Goal: Information Seeking & Learning: Learn about a topic

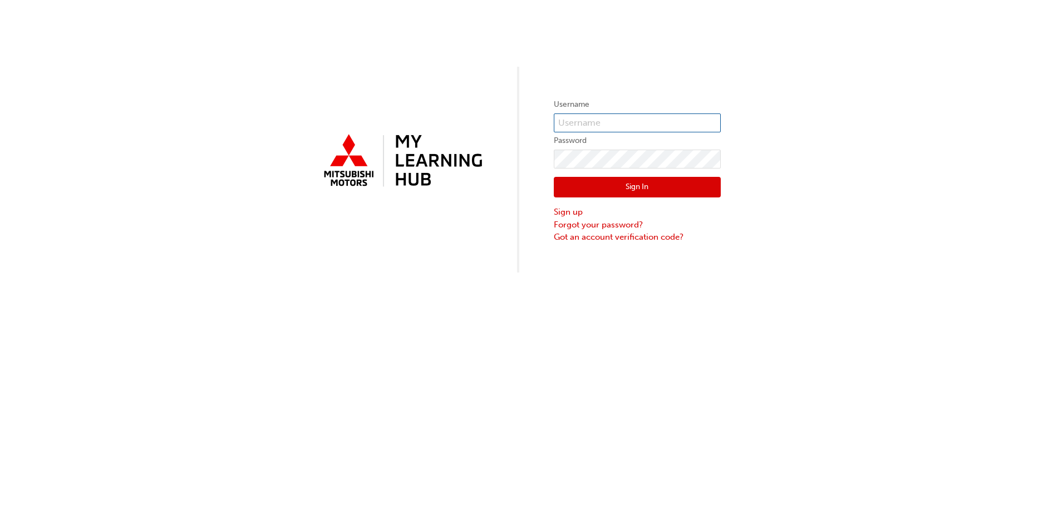
type input "[EMAIL_ADDRESS][DOMAIN_NAME]"
click at [620, 193] on button "Sign In" at bounding box center [637, 187] width 167 height 21
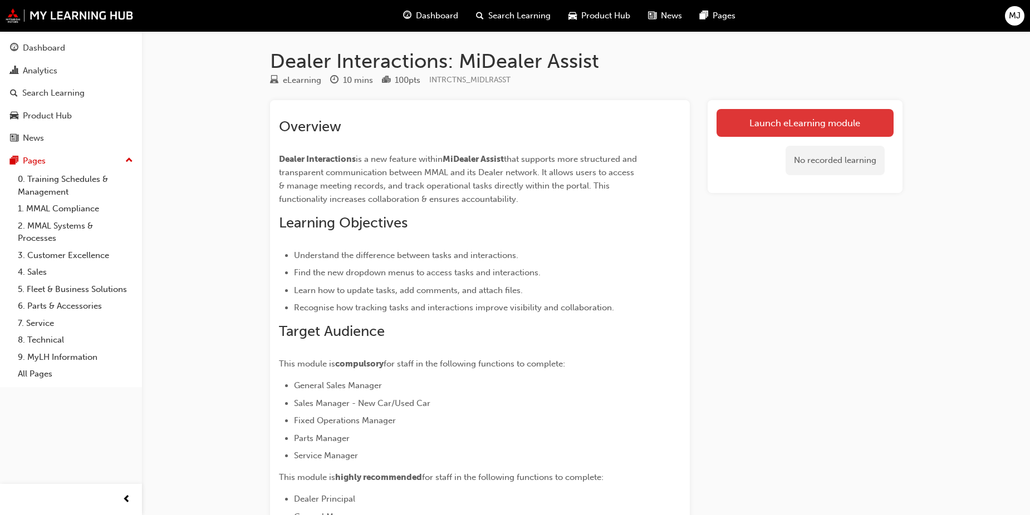
click at [745, 130] on link "Launch eLearning module" at bounding box center [804, 123] width 177 height 28
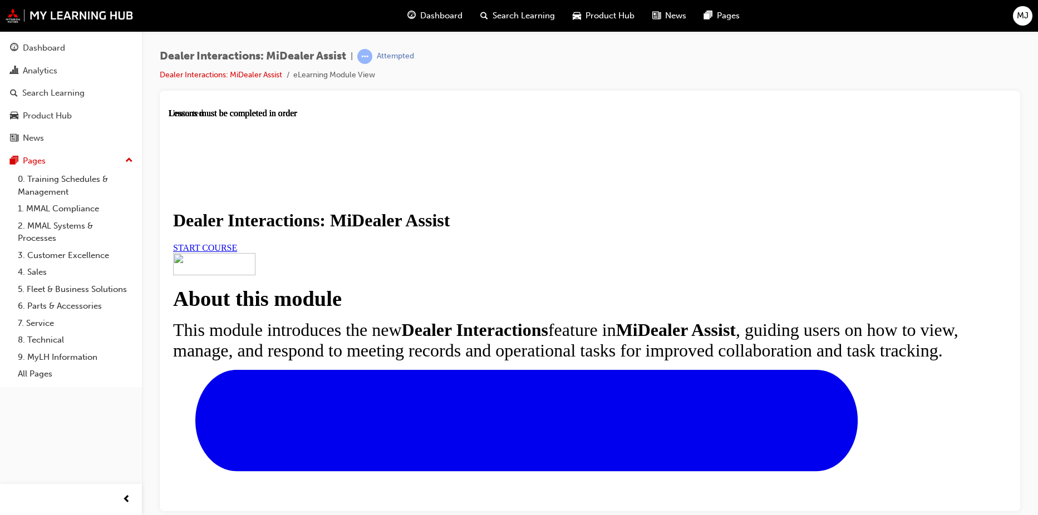
scroll to position [93, 0]
click at [237, 252] on span "START COURSE" at bounding box center [205, 247] width 64 height 9
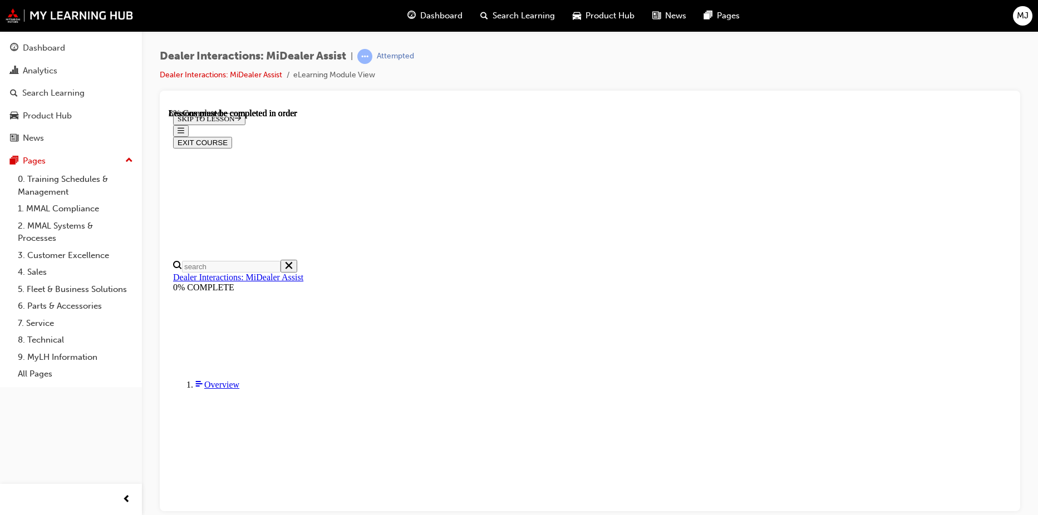
scroll to position [273, 0]
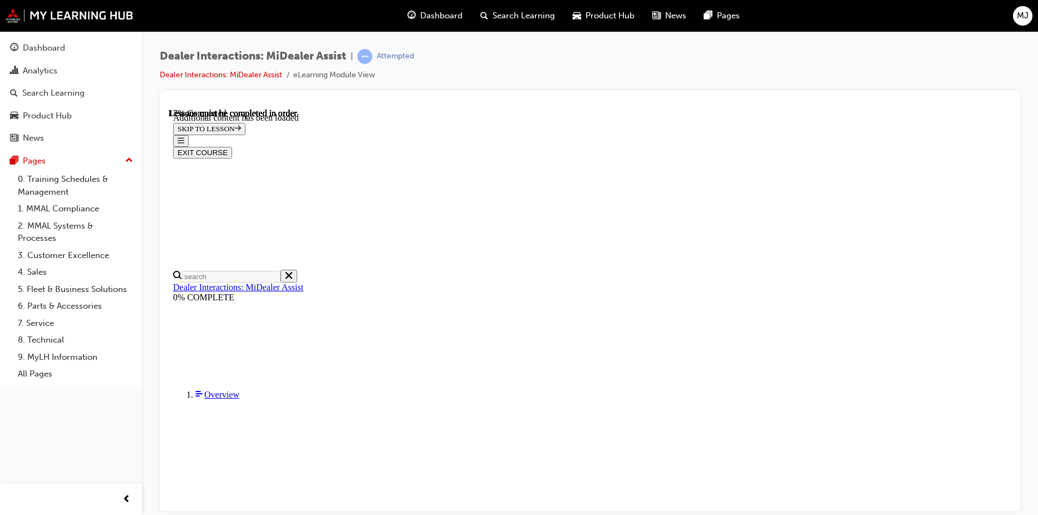
scroll to position [558, 0]
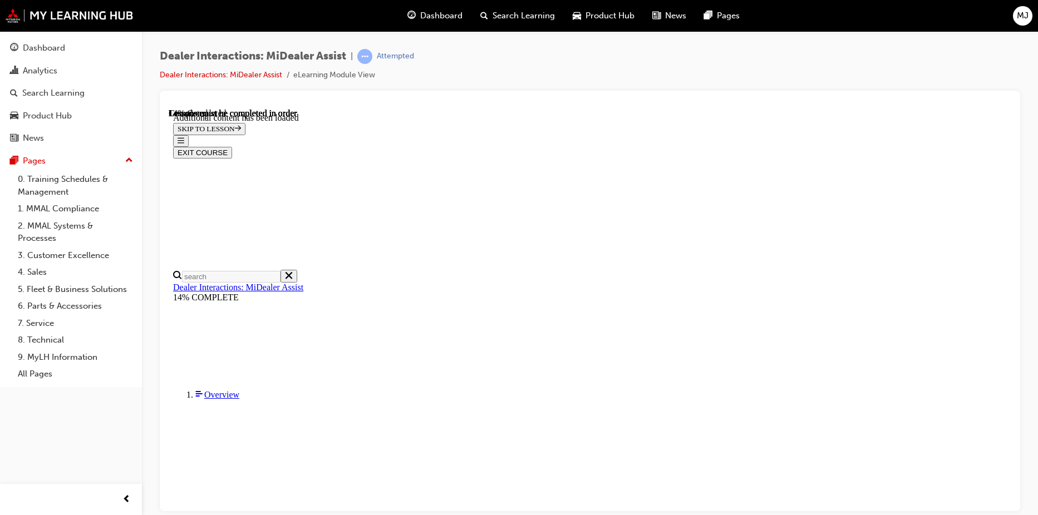
scroll to position [317, 0]
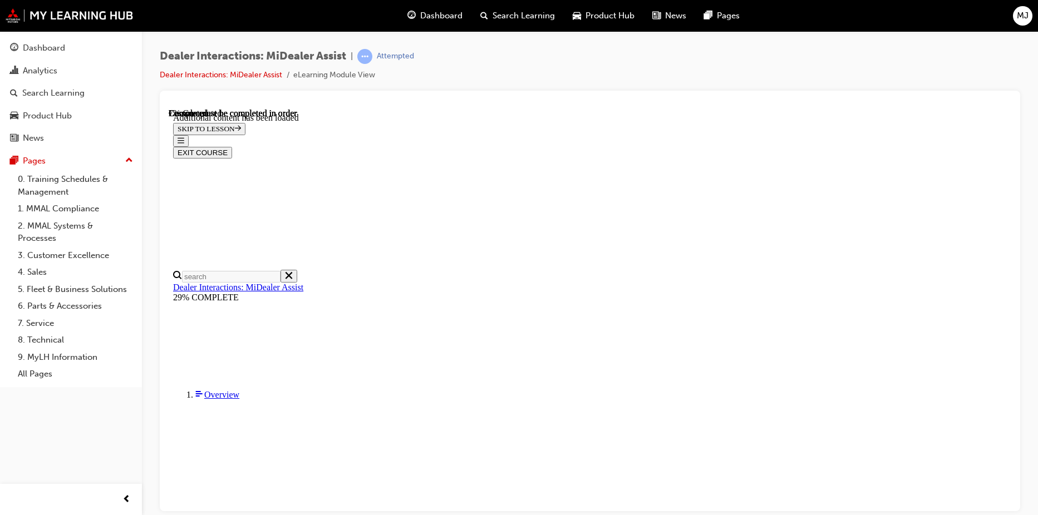
scroll to position [456, 0]
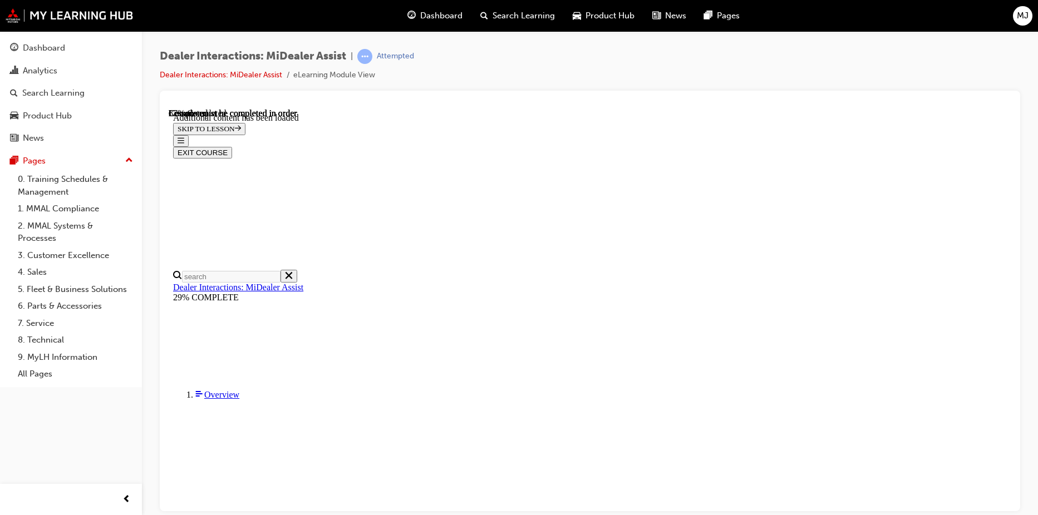
scroll to position [2465, 0]
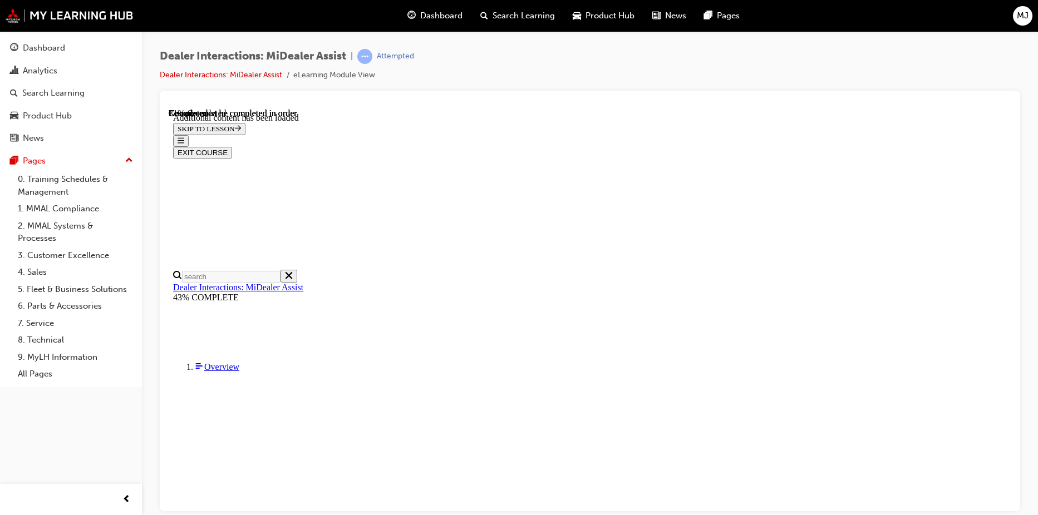
scroll to position [156, 0]
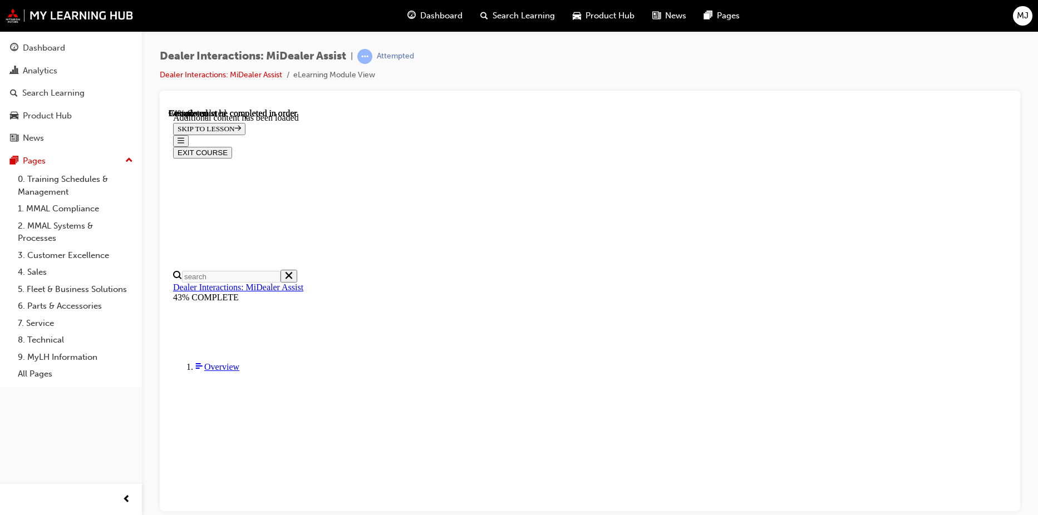
scroll to position [2154, 0]
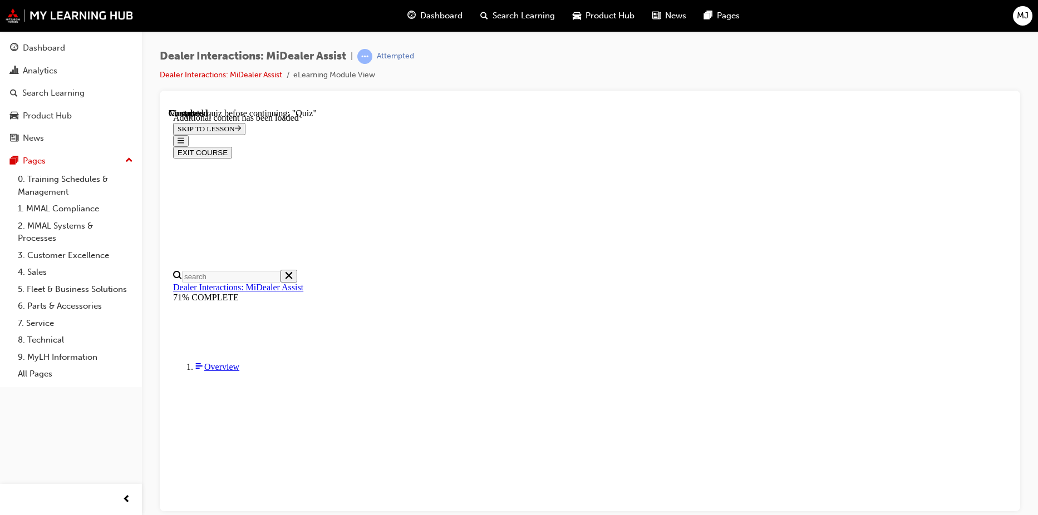
scroll to position [0, 0]
radio input "true"
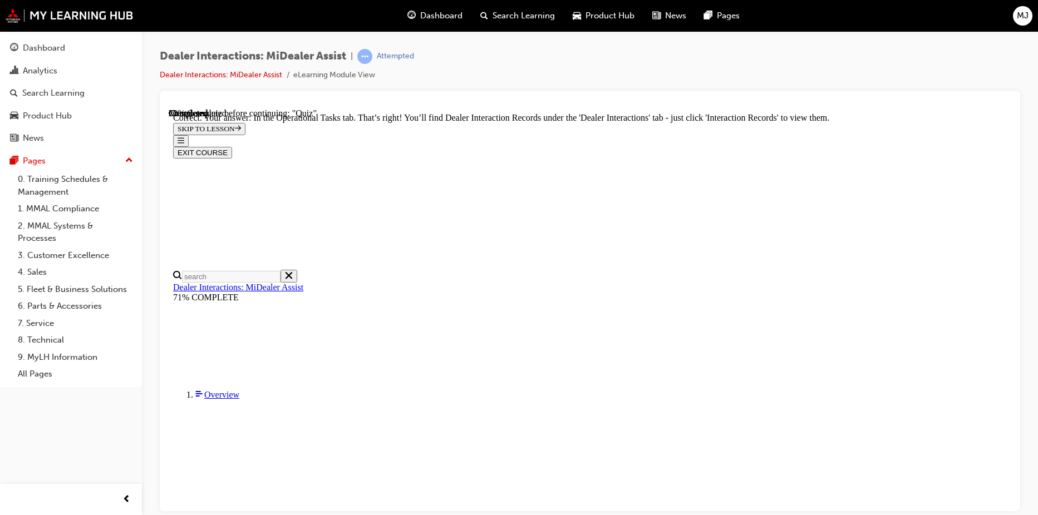
scroll to position [278, 0]
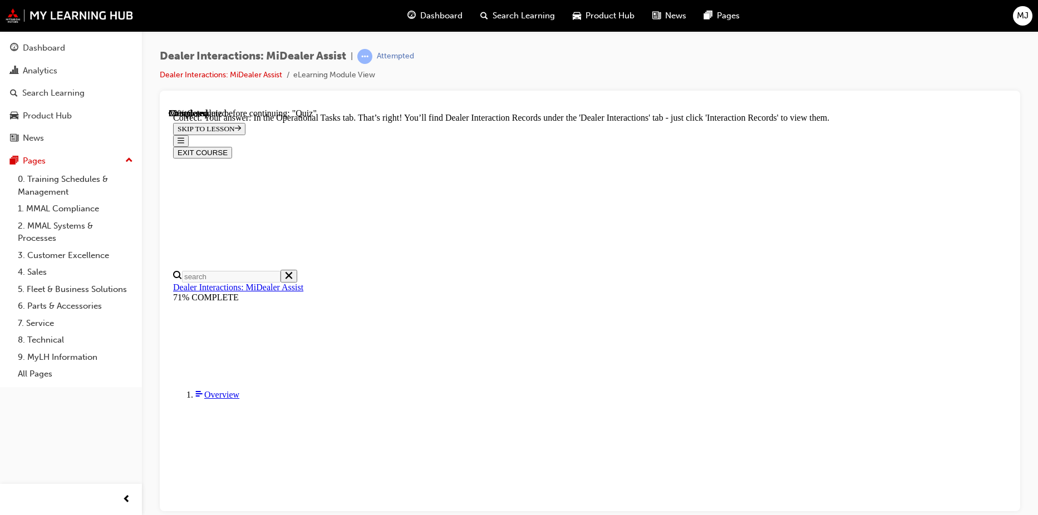
radio input "true"
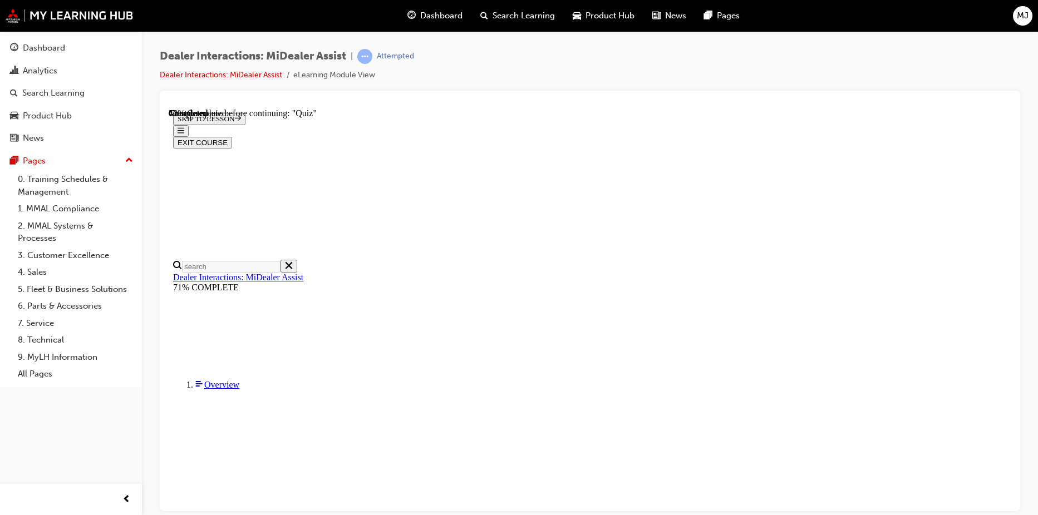
scroll to position [131, 0]
radio input "true"
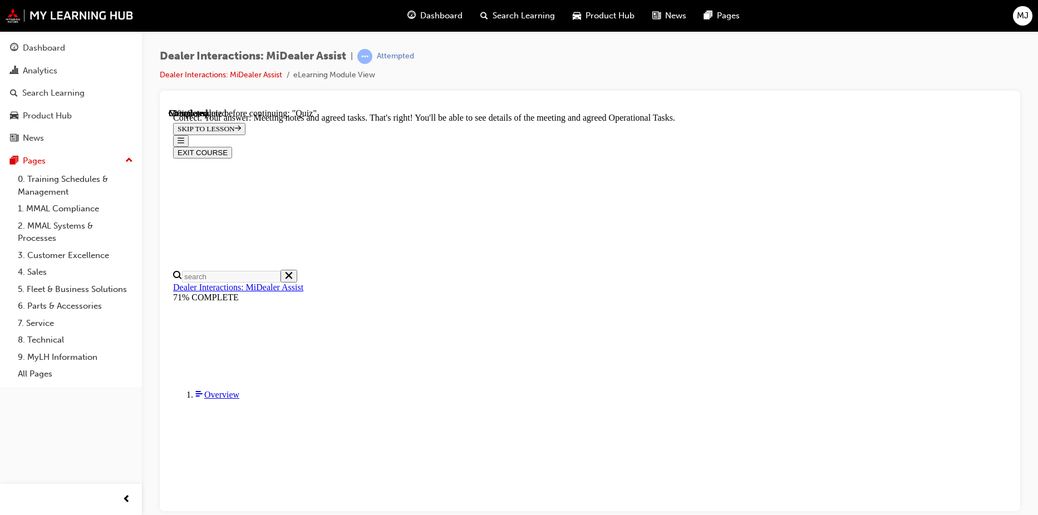
scroll to position [278, 0]
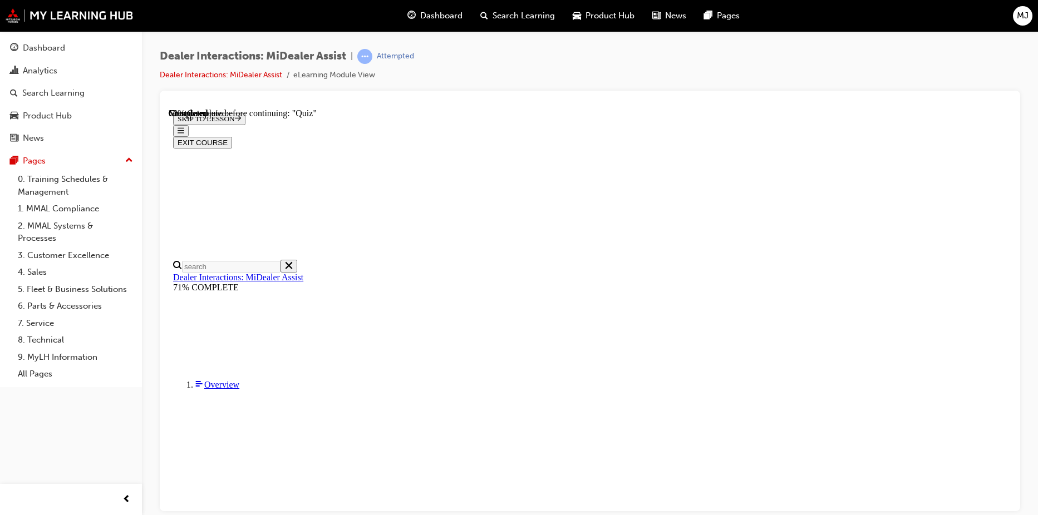
radio input "true"
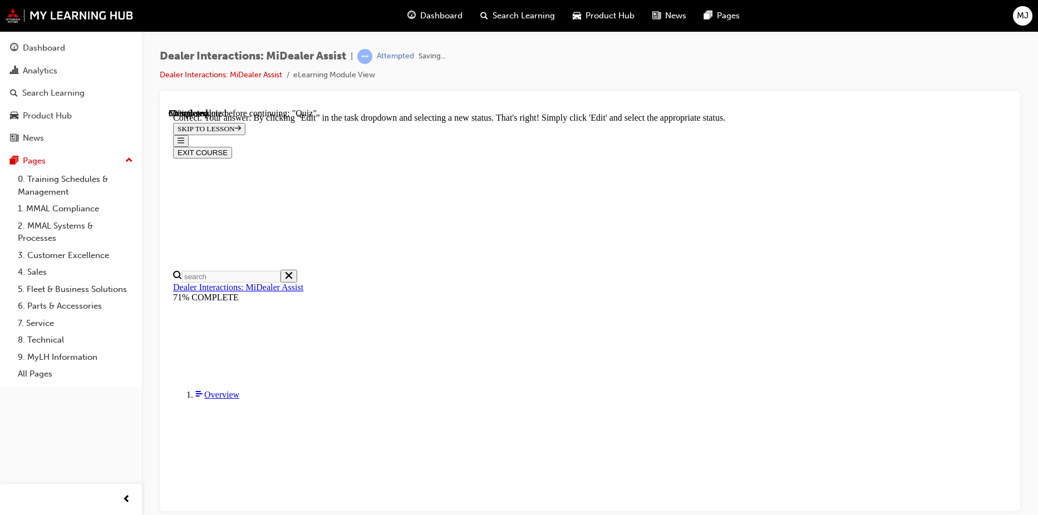
scroll to position [282, 0]
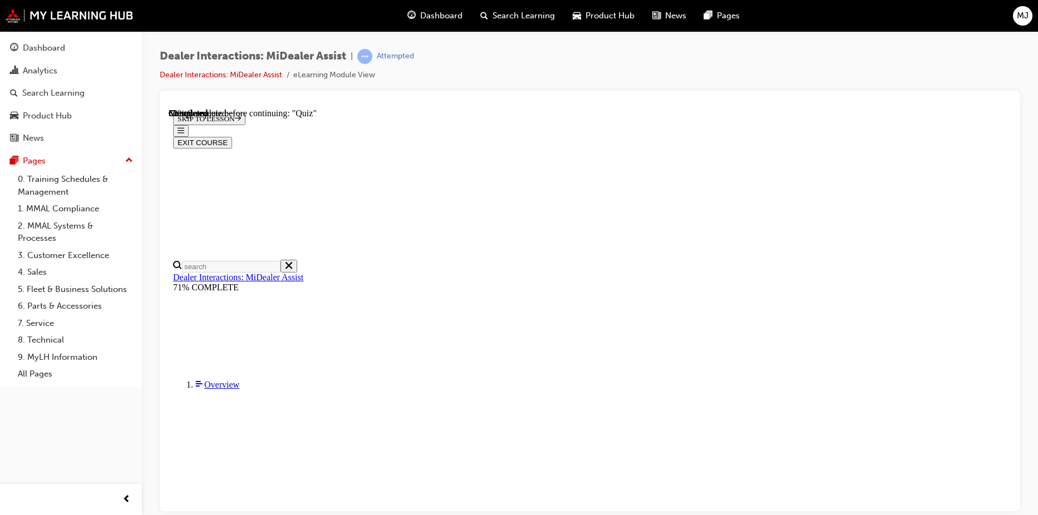
scroll to position [169, 0]
radio input "true"
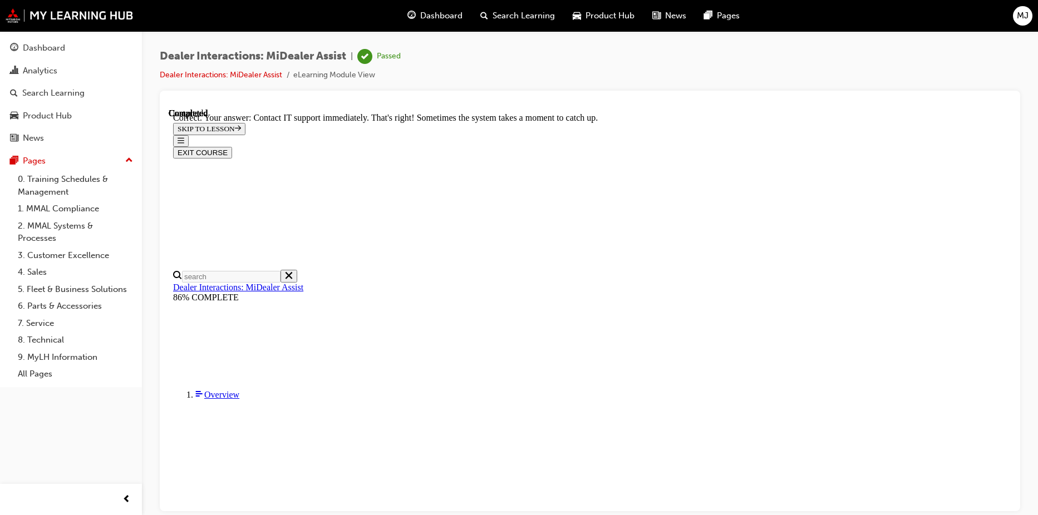
scroll to position [287, 0]
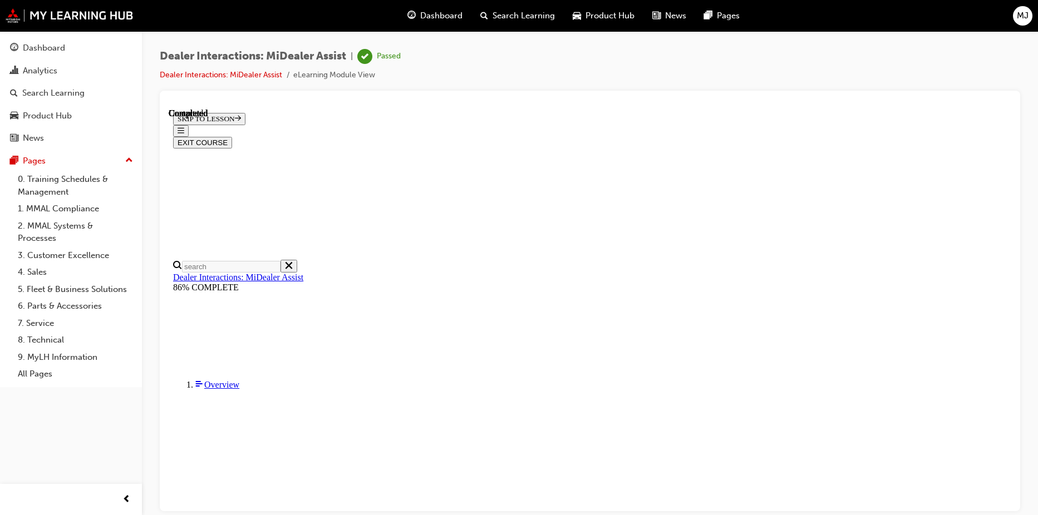
scroll to position [203, 0]
click at [232, 136] on button "EXIT COURSE" at bounding box center [202, 142] width 59 height 12
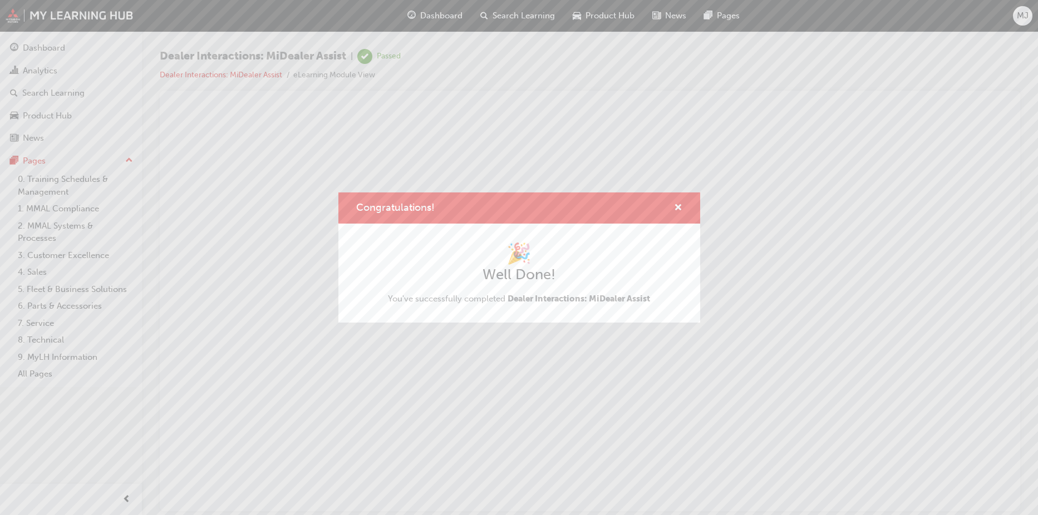
scroll to position [0, 0]
click at [676, 206] on span "cross-icon" at bounding box center [678, 209] width 8 height 10
